Goal: Understand process/instructions

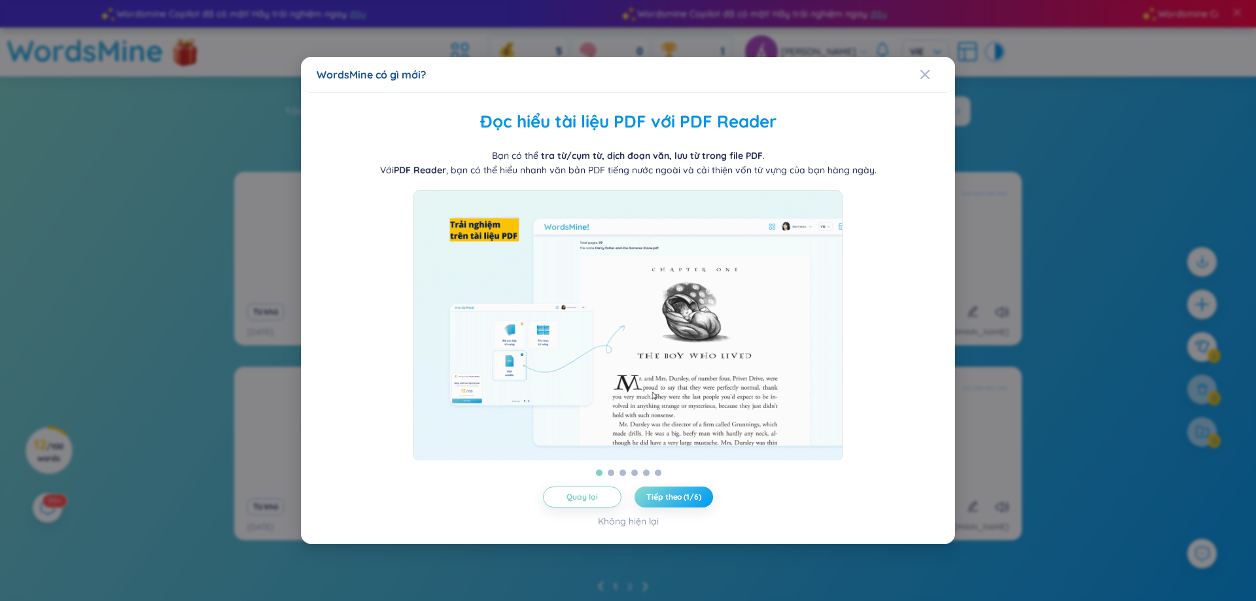
click at [674, 502] on span "Tiếp theo (1/6)" at bounding box center [673, 497] width 54 height 10
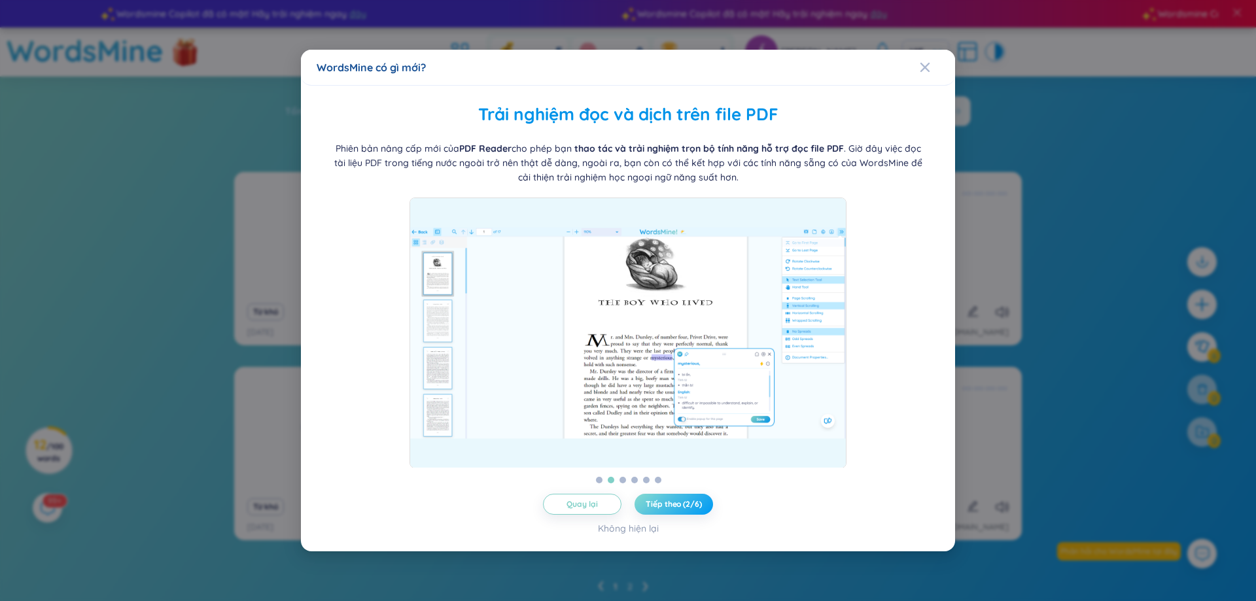
click at [675, 507] on span "Tiếp theo (2/6)" at bounding box center [674, 504] width 56 height 10
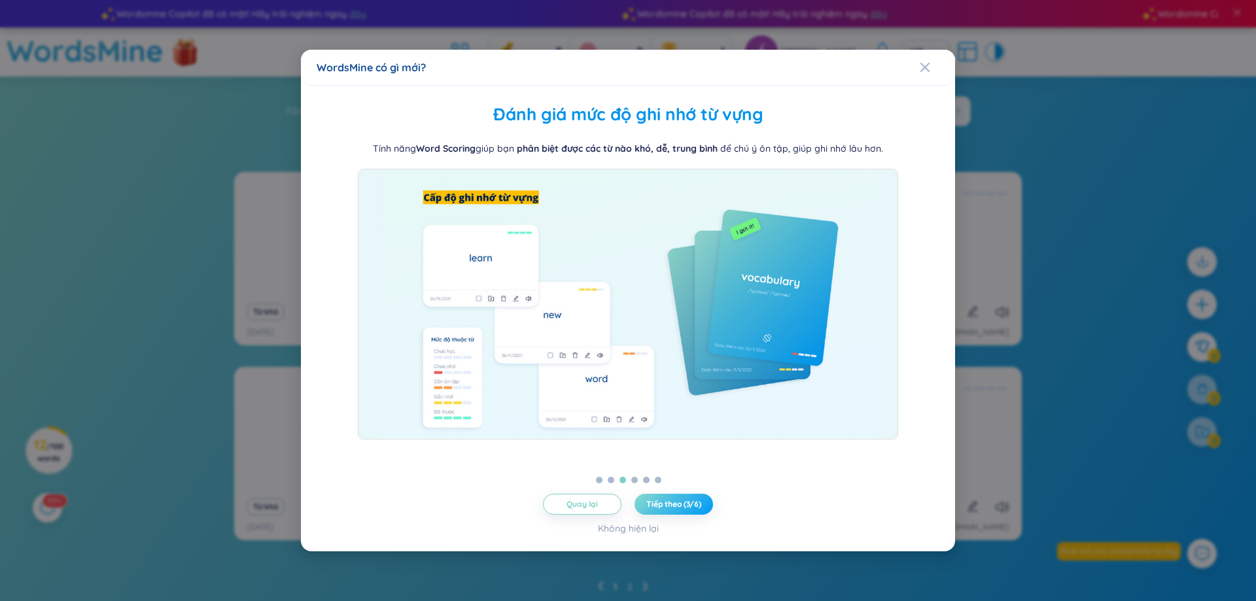
click at [675, 506] on span "Tiếp theo (3/6)" at bounding box center [673, 504] width 55 height 10
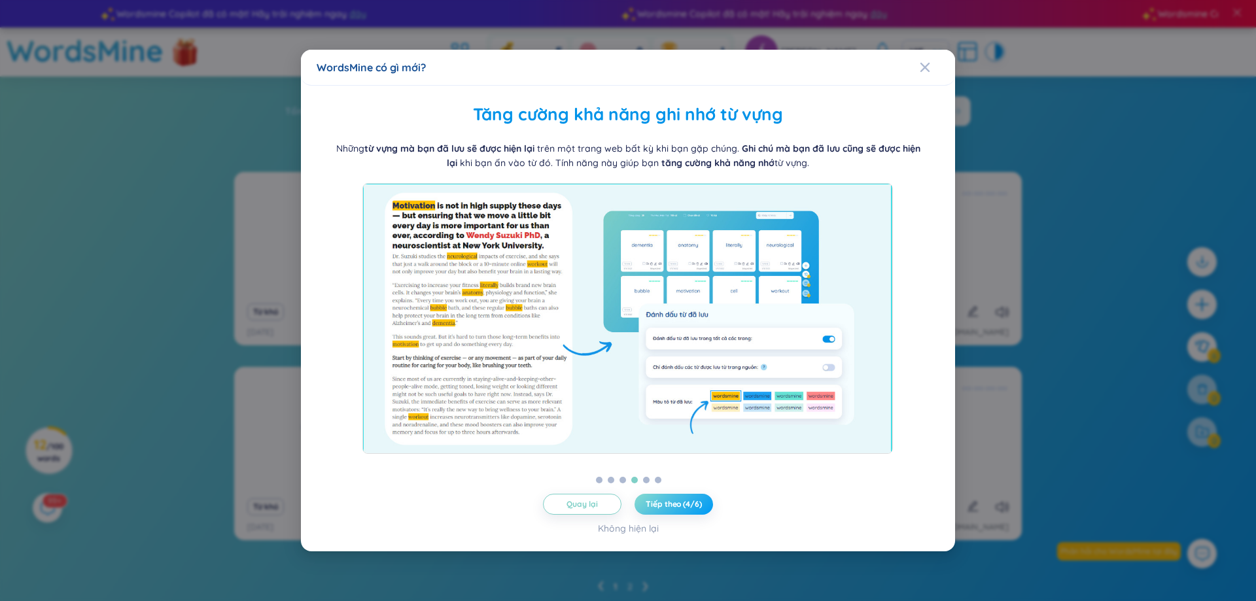
click at [675, 506] on span "Tiếp theo (4/6)" at bounding box center [674, 504] width 56 height 10
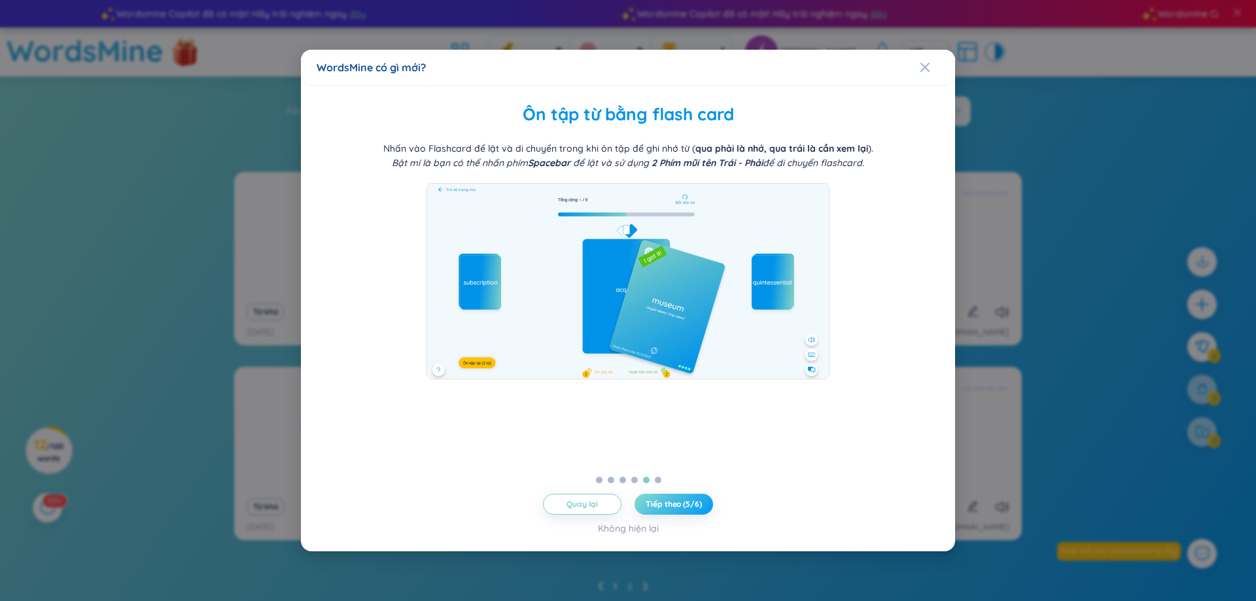
click at [671, 508] on span "Tiếp theo (5/6)" at bounding box center [674, 504] width 56 height 10
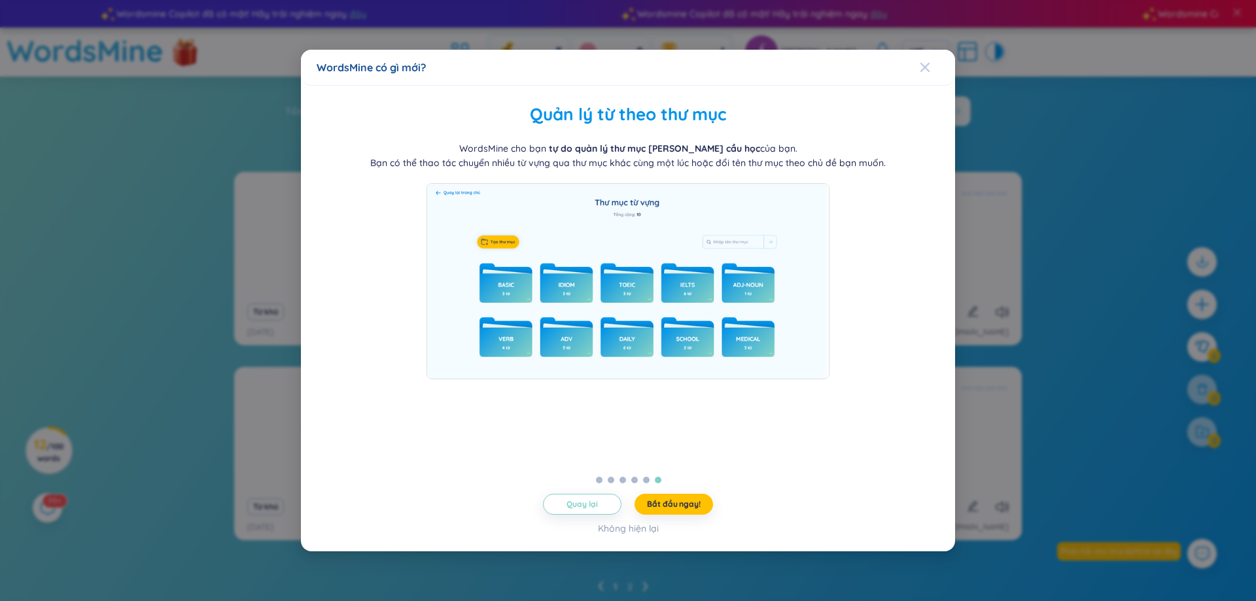
click at [929, 68] on icon "Close" at bounding box center [925, 67] width 10 height 10
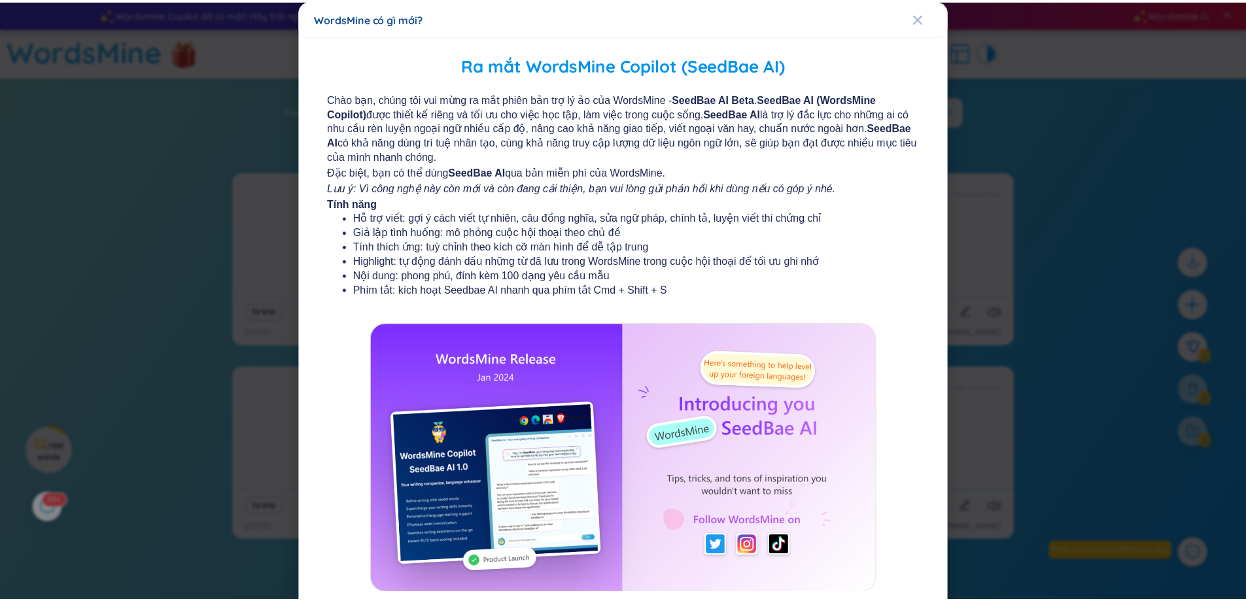
scroll to position [76, 0]
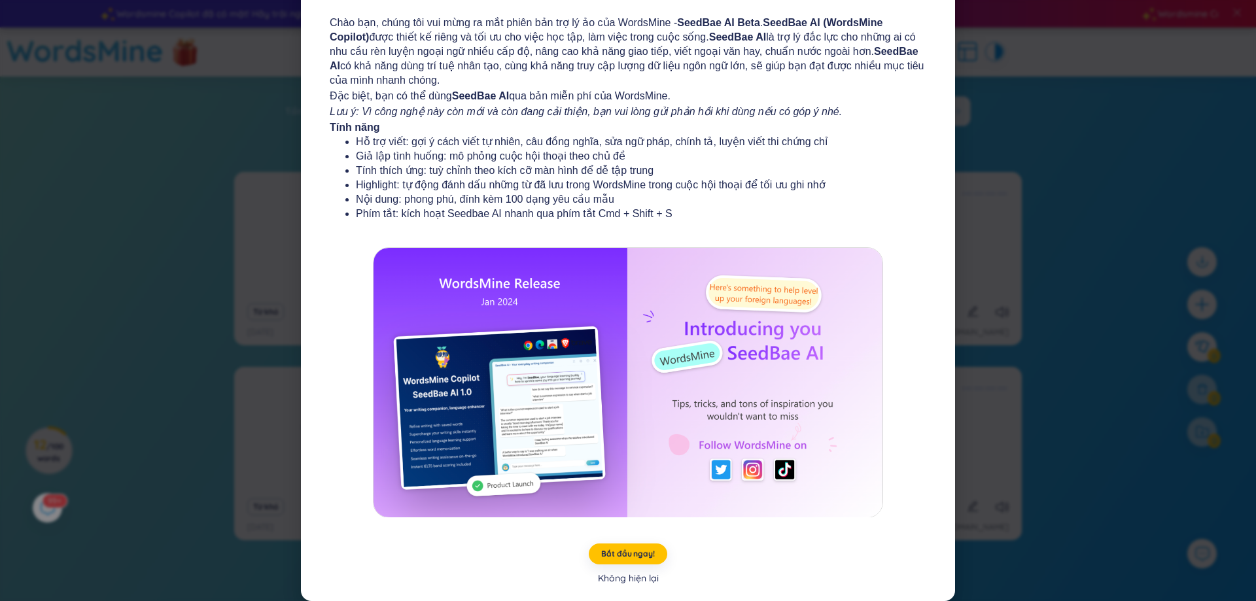
click at [619, 576] on div "Không hiện lại" at bounding box center [628, 578] width 61 height 14
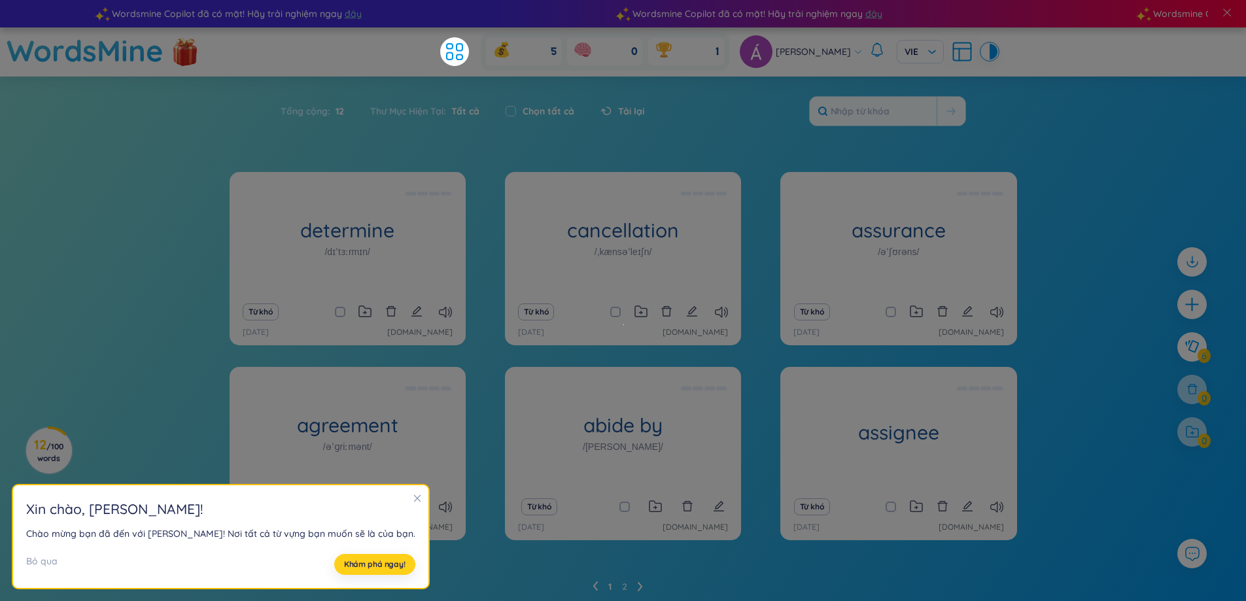
click at [351, 560] on span "Khám phá ngay!" at bounding box center [374, 564] width 61 height 10
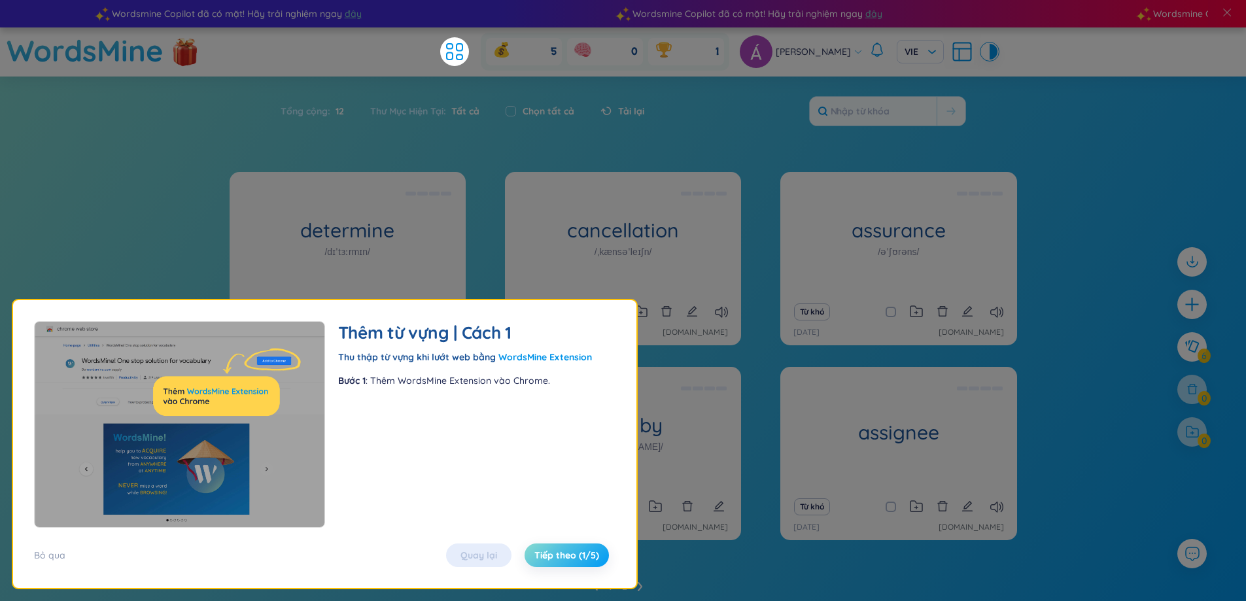
click at [566, 555] on span "Tiếp theo (1/5)" at bounding box center [566, 555] width 65 height 13
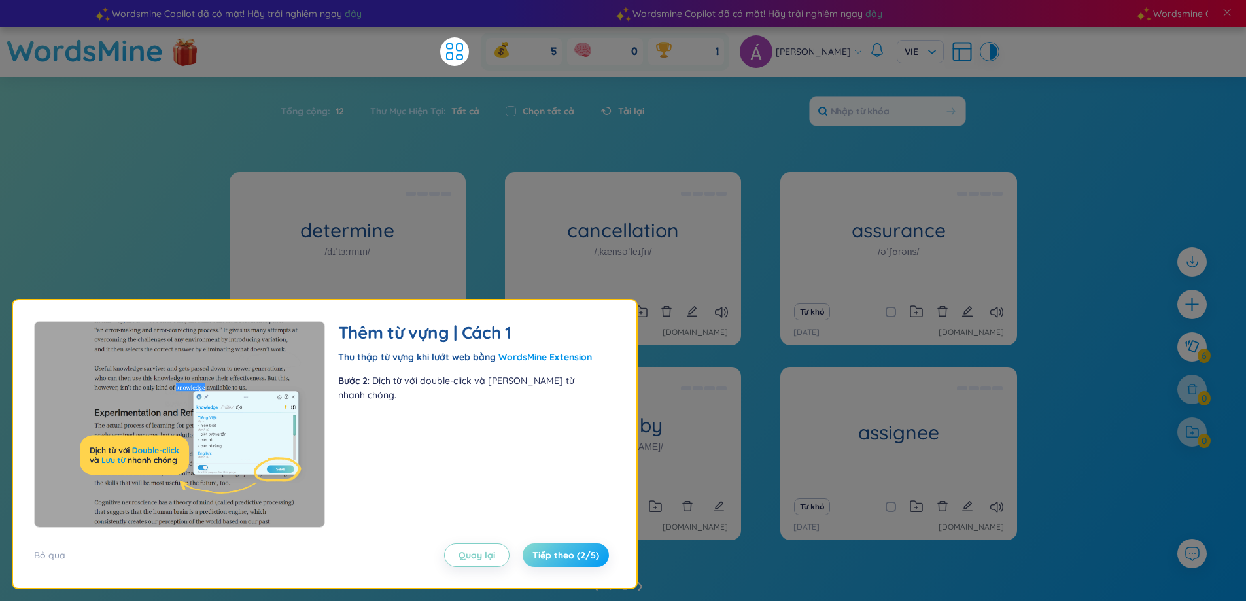
click at [566, 555] on span "Tiếp theo (2/5)" at bounding box center [565, 555] width 67 height 13
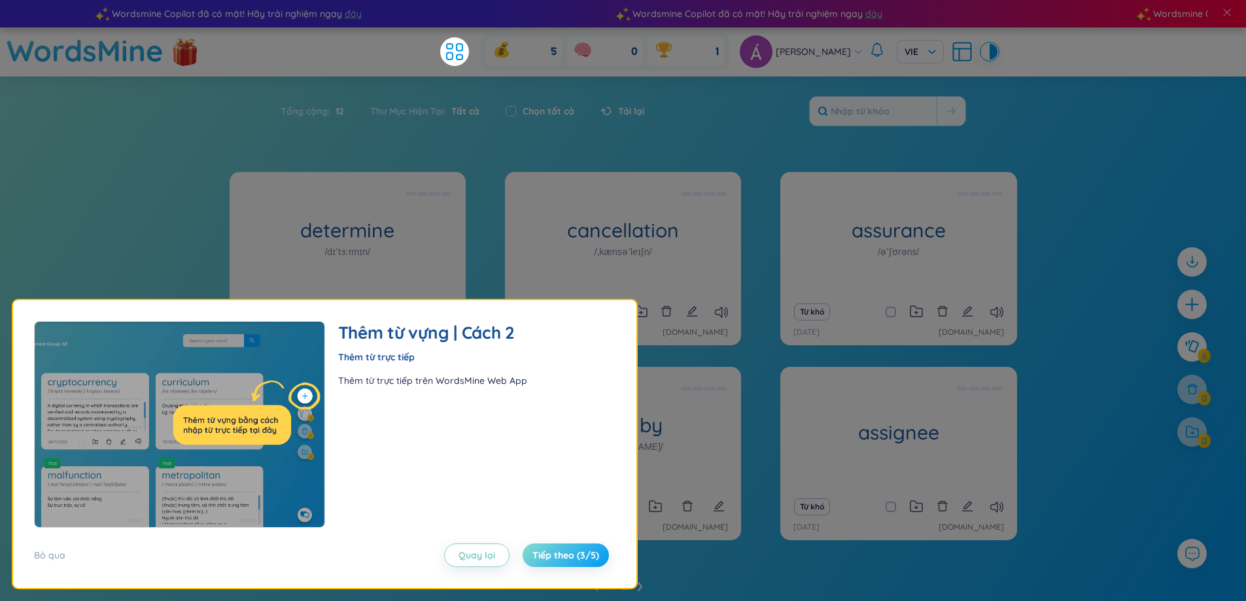
click at [566, 555] on span "Tiếp theo (3/5)" at bounding box center [565, 555] width 67 height 13
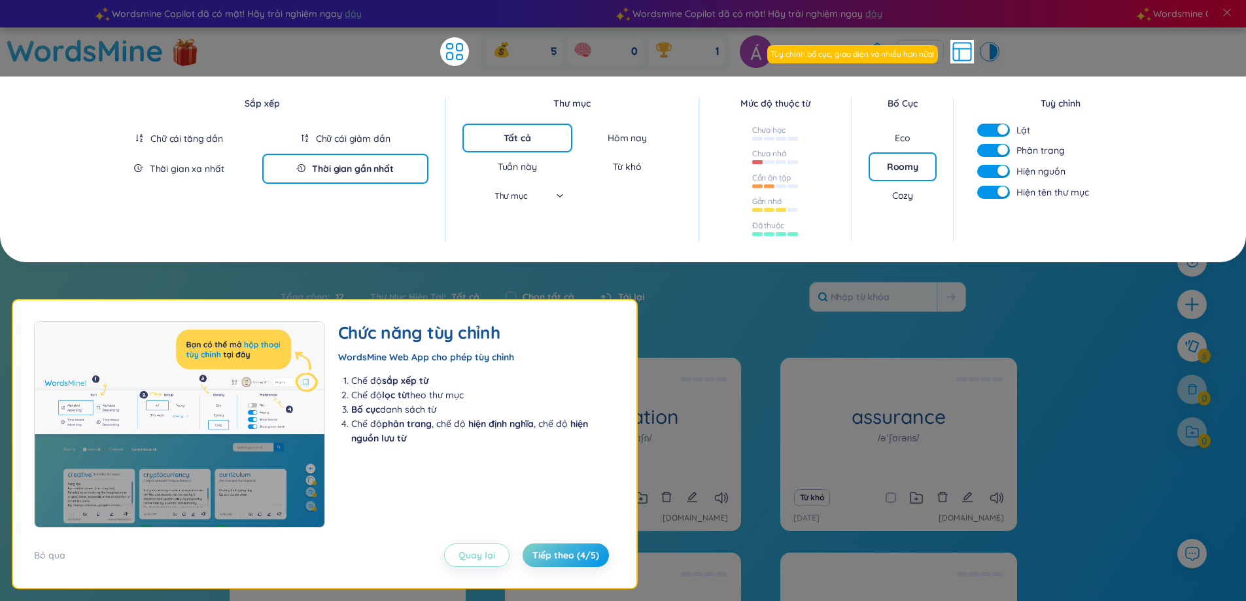
click at [474, 557] on span "Quay lại" at bounding box center [476, 555] width 37 height 13
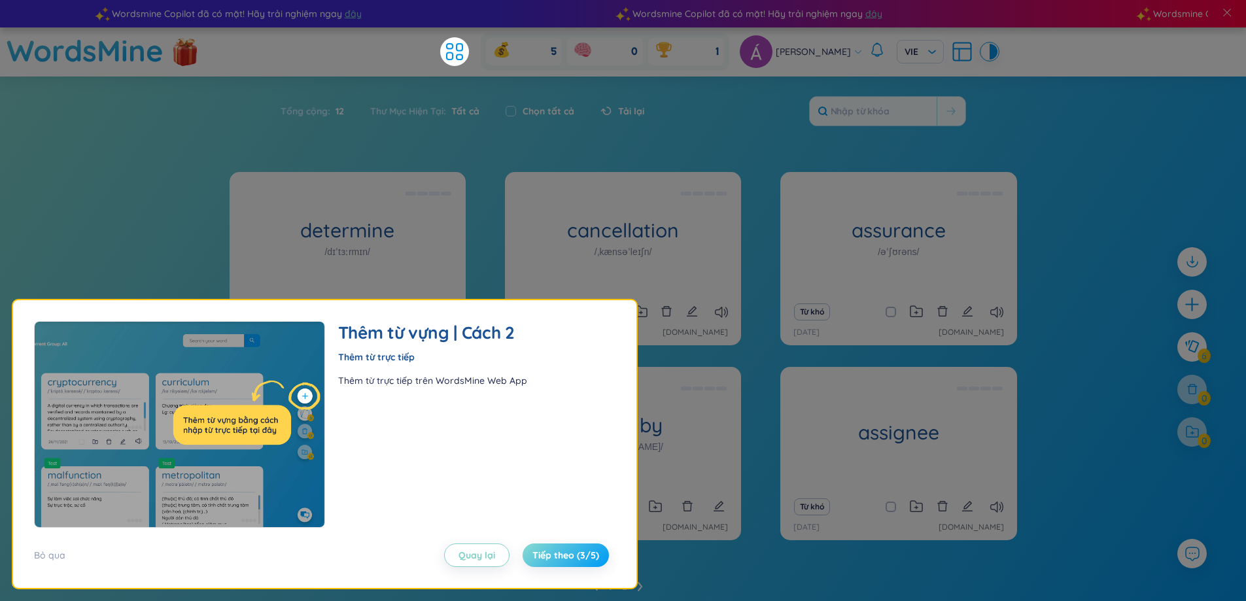
click at [558, 556] on span "Tiếp theo (3/5)" at bounding box center [565, 555] width 67 height 13
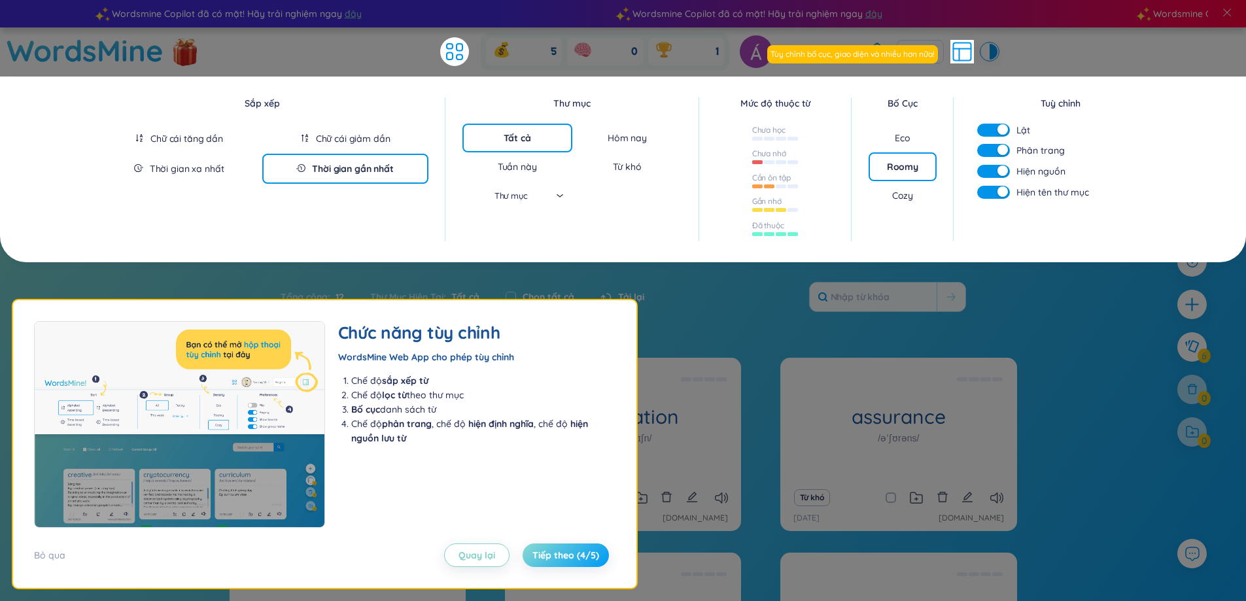
click at [558, 556] on span "Tiếp theo (4/5)" at bounding box center [565, 555] width 67 height 13
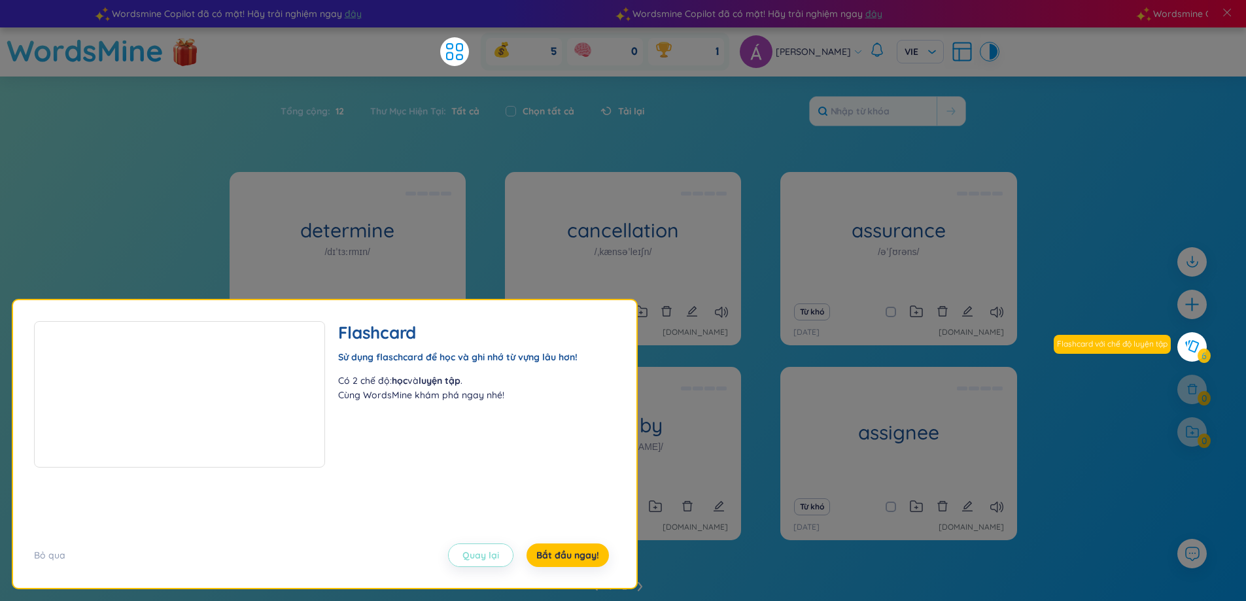
click at [477, 553] on span "Quay lại" at bounding box center [480, 555] width 37 height 13
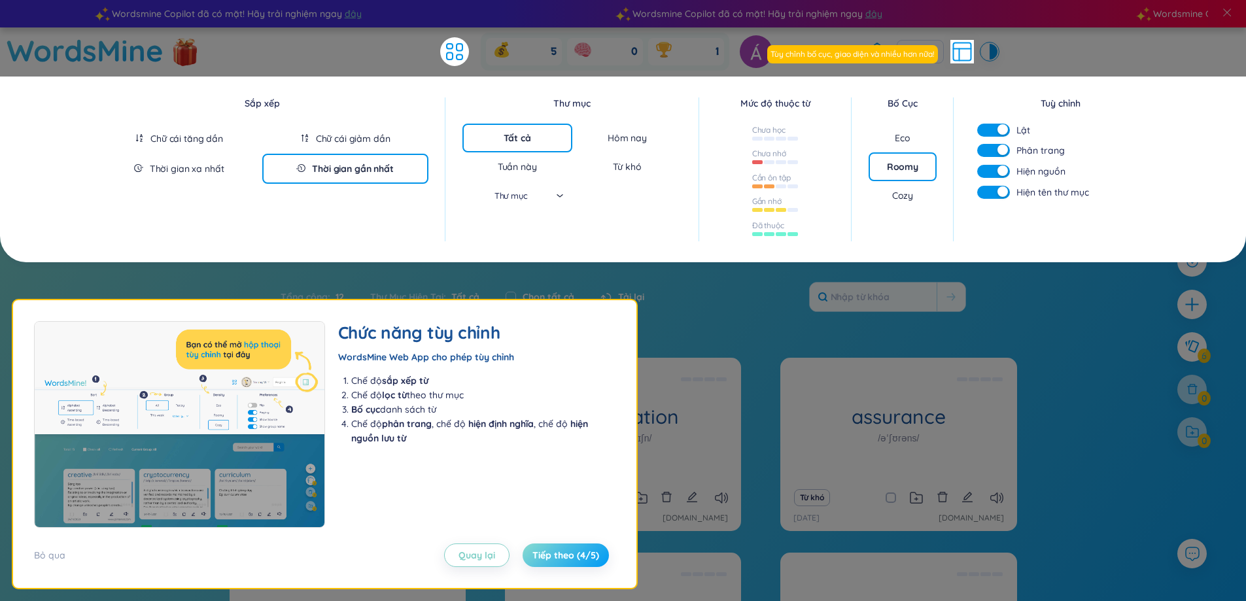
click at [555, 552] on span "Tiếp theo (4/5)" at bounding box center [565, 555] width 67 height 13
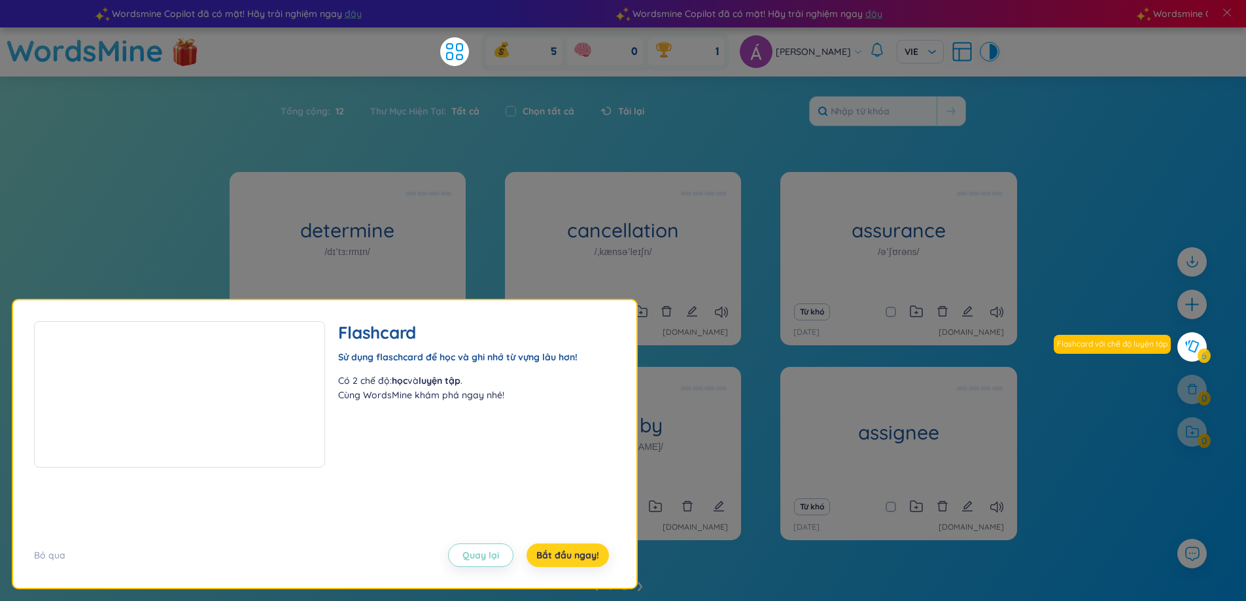
click at [555, 552] on span "Bắt đầu ngay!" at bounding box center [567, 555] width 63 height 13
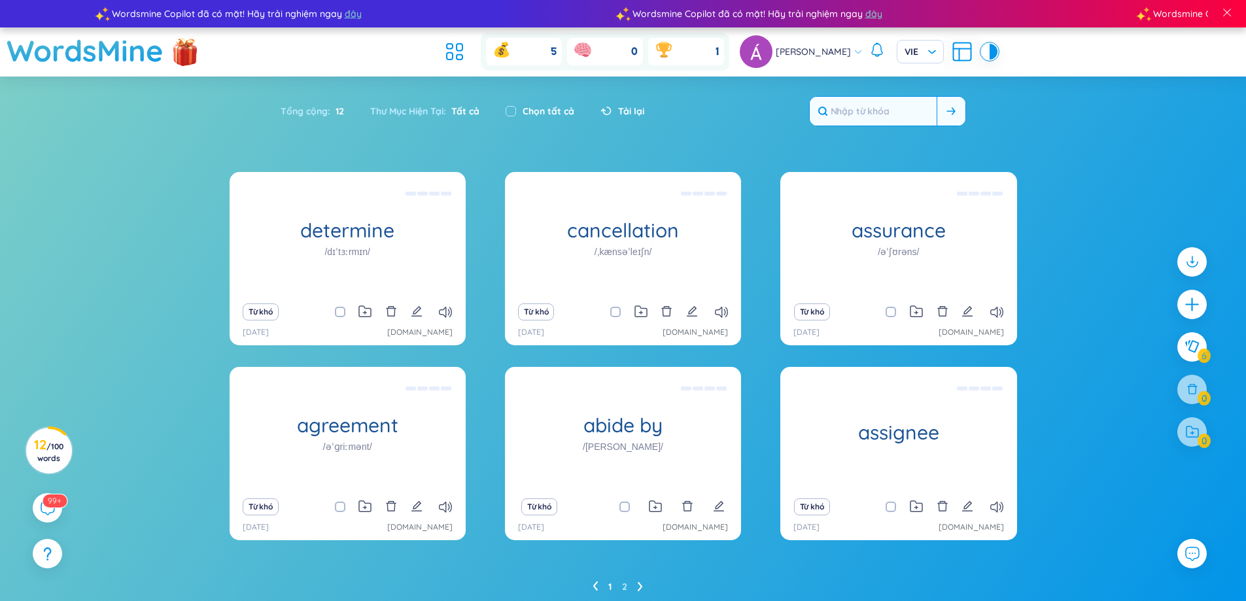
click at [896, 111] on input "text" at bounding box center [873, 111] width 127 height 29
click at [952, 108] on icon at bounding box center [950, 111] width 9 height 8
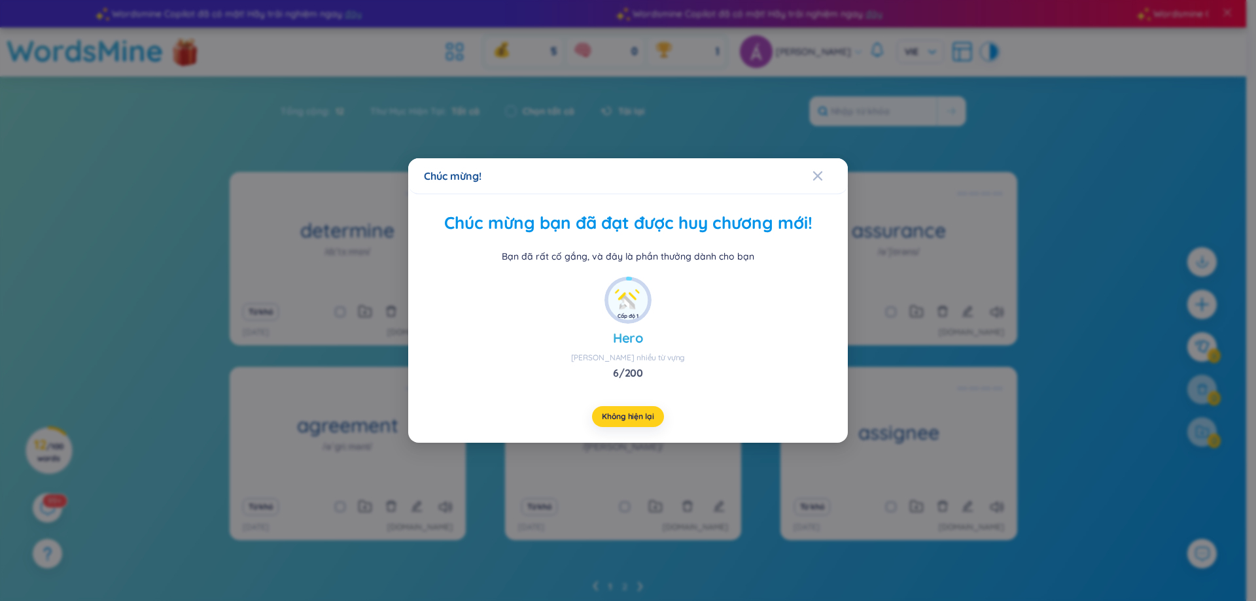
click at [619, 414] on span "Không hiện lại" at bounding box center [628, 416] width 52 height 10
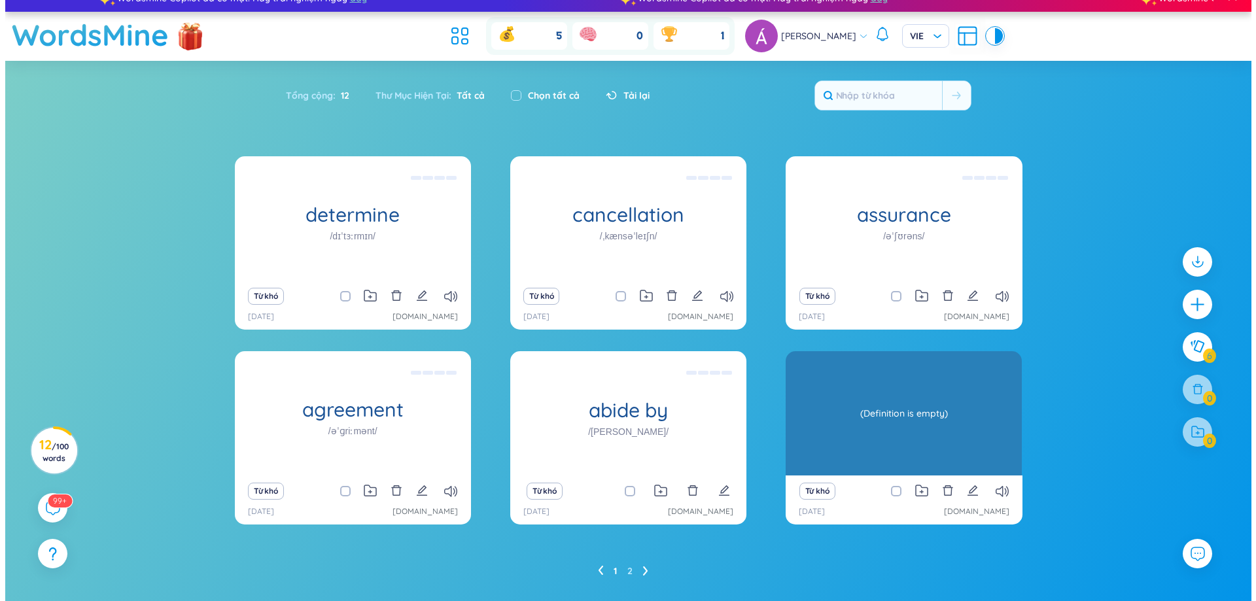
scroll to position [0, 0]
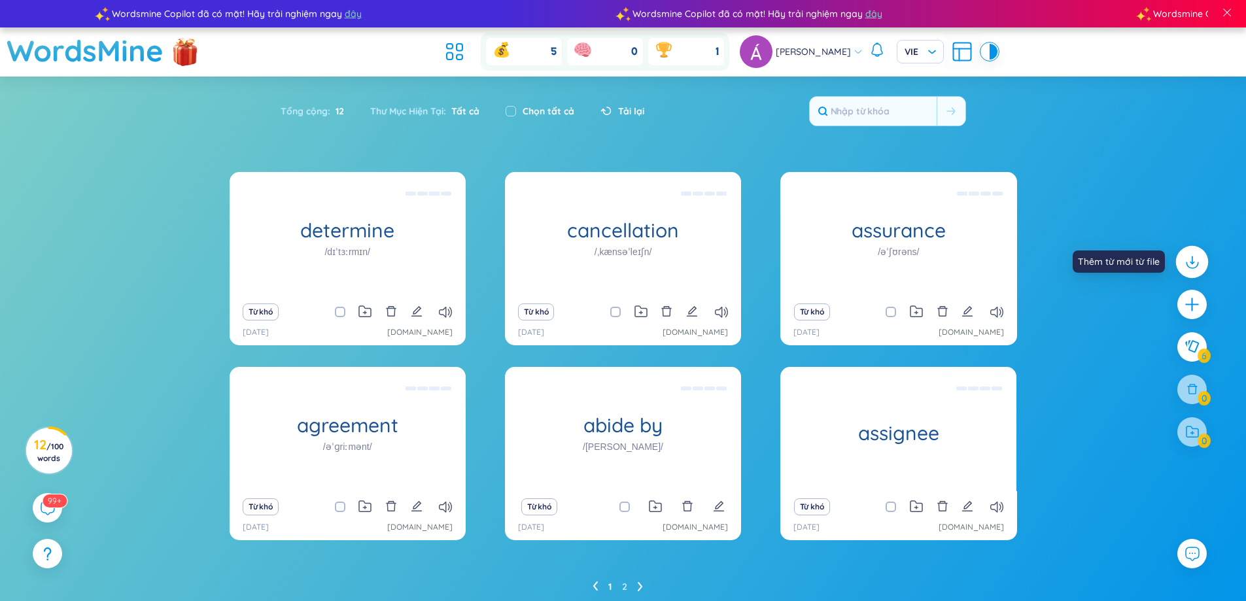
click at [1192, 271] on div at bounding box center [1192, 261] width 33 height 33
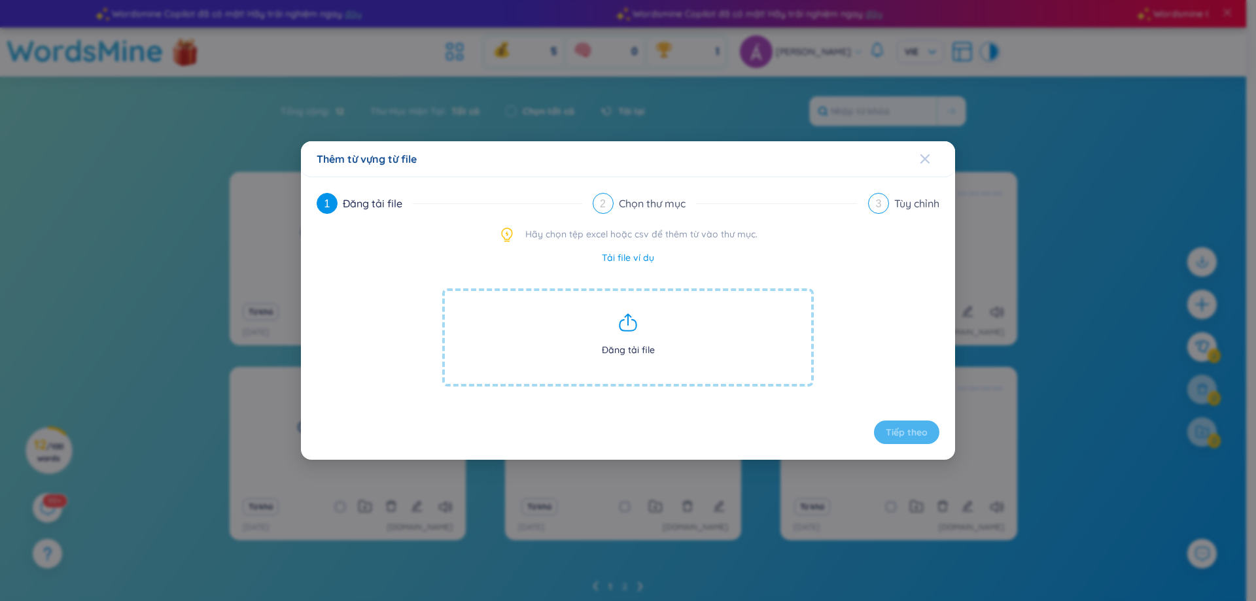
click at [926, 163] on icon "Close" at bounding box center [925, 159] width 10 height 10
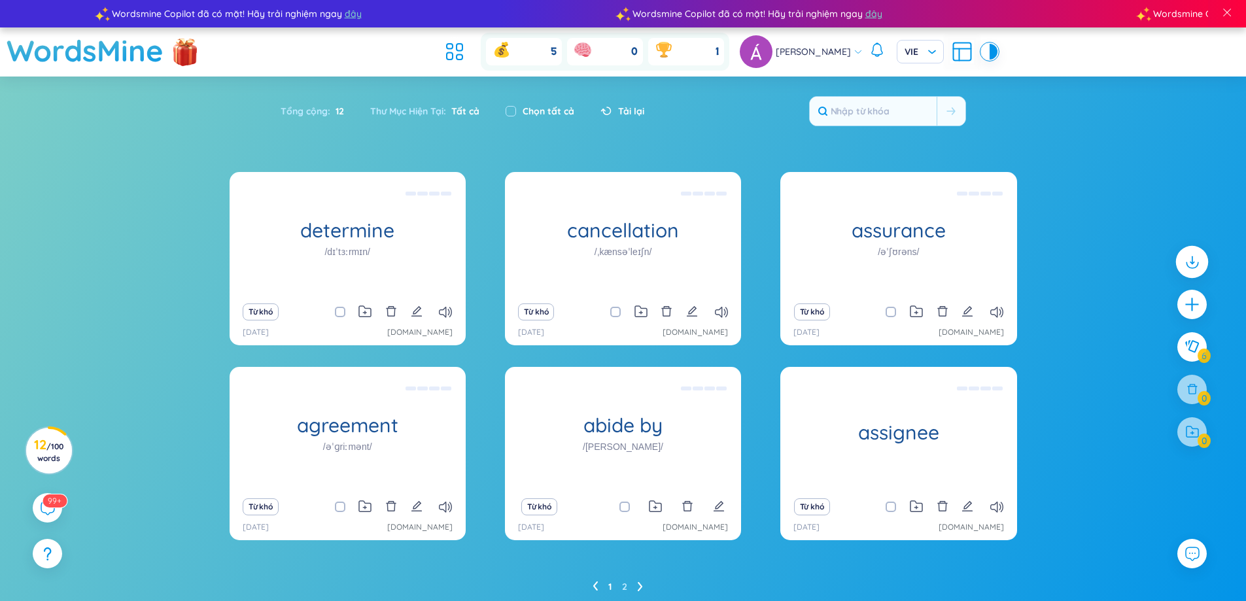
click at [1183, 257] on icon at bounding box center [1191, 261] width 17 height 17
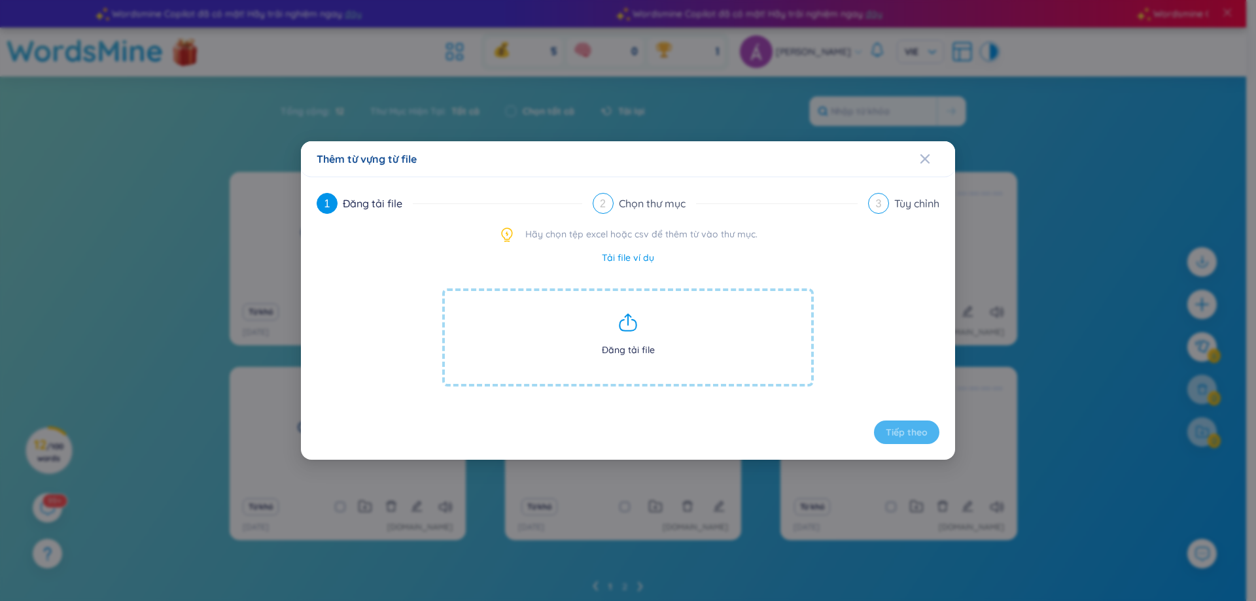
click at [625, 256] on link "Tải file ví dụ" at bounding box center [628, 258] width 52 height 14
